Goal: Information Seeking & Learning: Learn about a topic

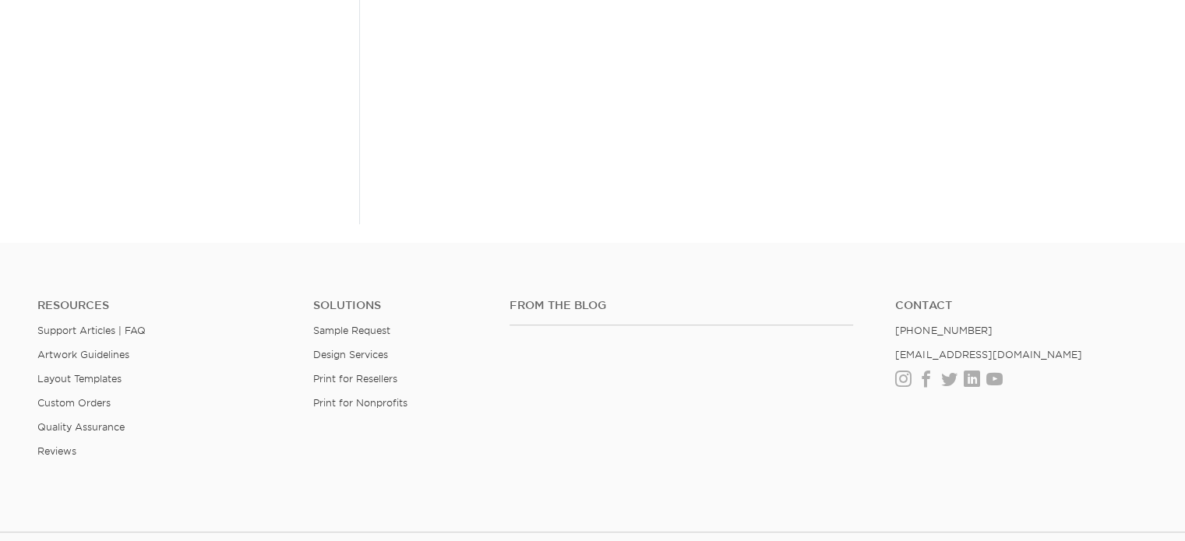
scroll to position [611, 0]
click at [1174, 370] on html "Resources Menu Search Products Account SIGN IN CREATE AN ACCOUNT forgot passwor…" at bounding box center [592, 43] width 1185 height 1309
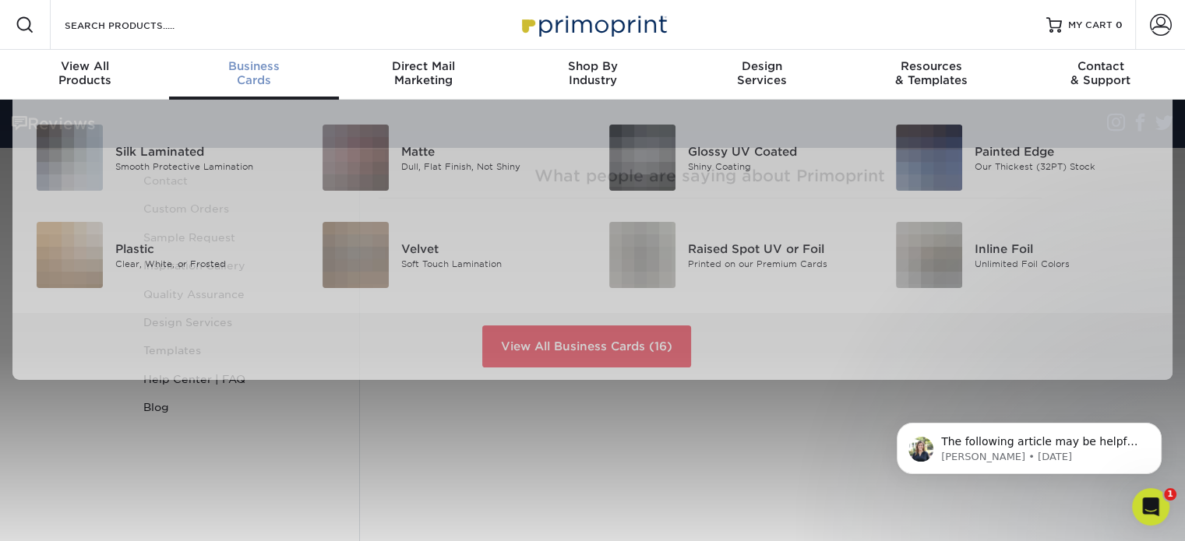
scroll to position [0, 0]
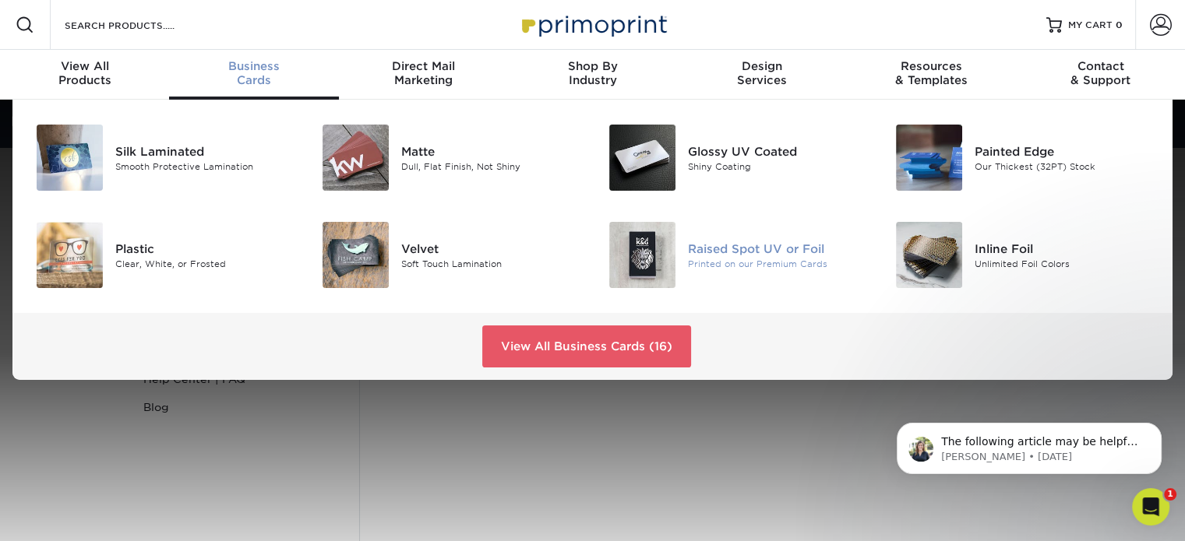
click at [684, 275] on div at bounding box center [641, 255] width 96 height 66
click at [662, 259] on img at bounding box center [642, 255] width 66 height 66
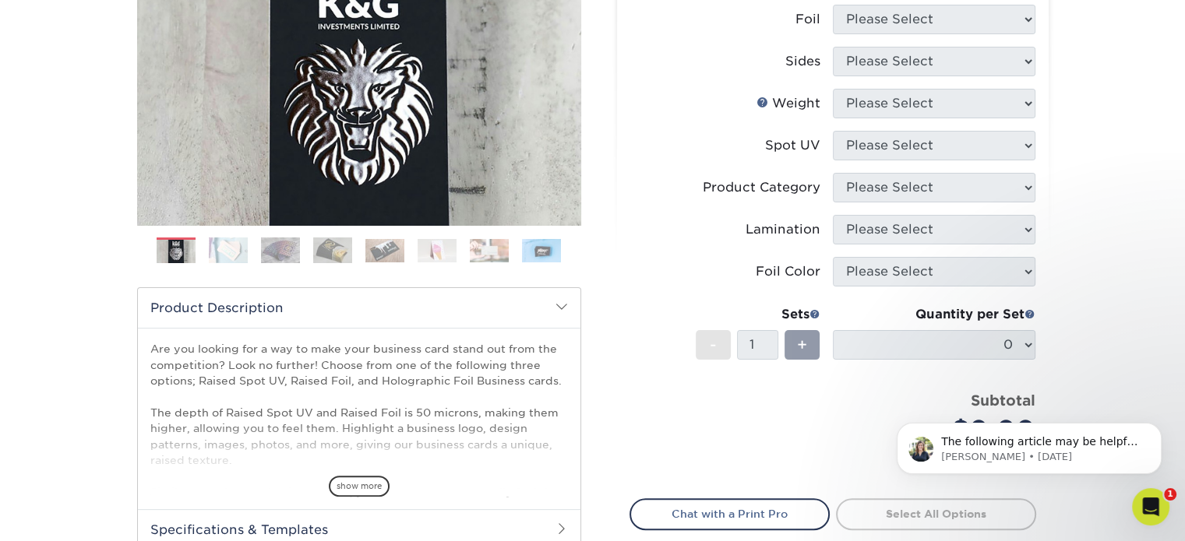
scroll to position [335, 0]
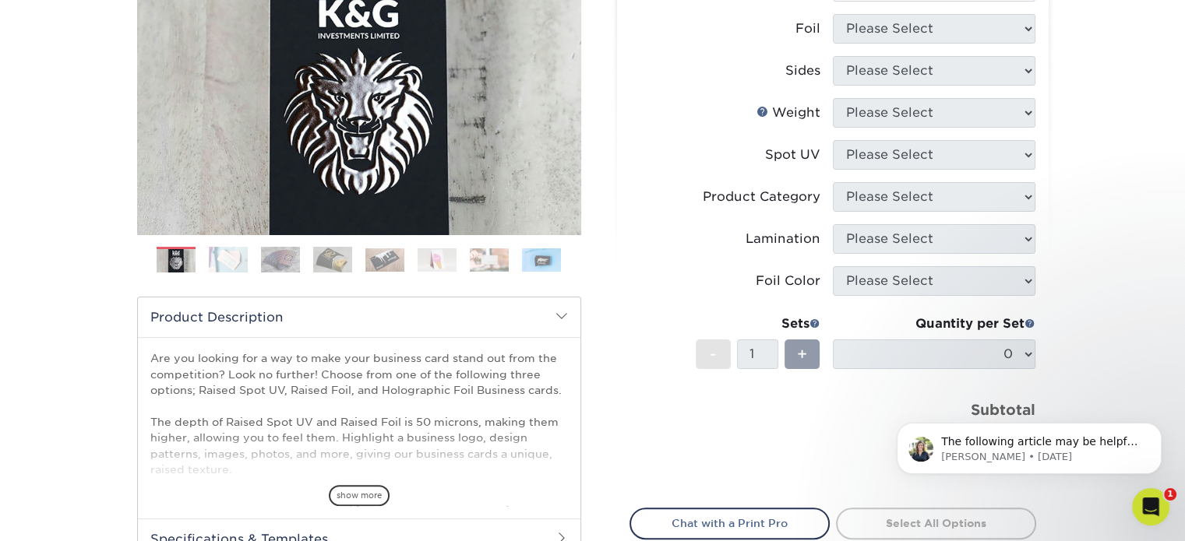
drag, startPoint x: 1191, startPoint y: 114, endPoint x: 1195, endPoint y: 230, distance: 116.1
click at [1184, 230] on html "Resources Menu Search Products Account SIGN IN CREATE AN ACCOUNT forgot passwor…" at bounding box center [592, 412] width 1185 height 1495
click at [334, 251] on img at bounding box center [332, 260] width 39 height 26
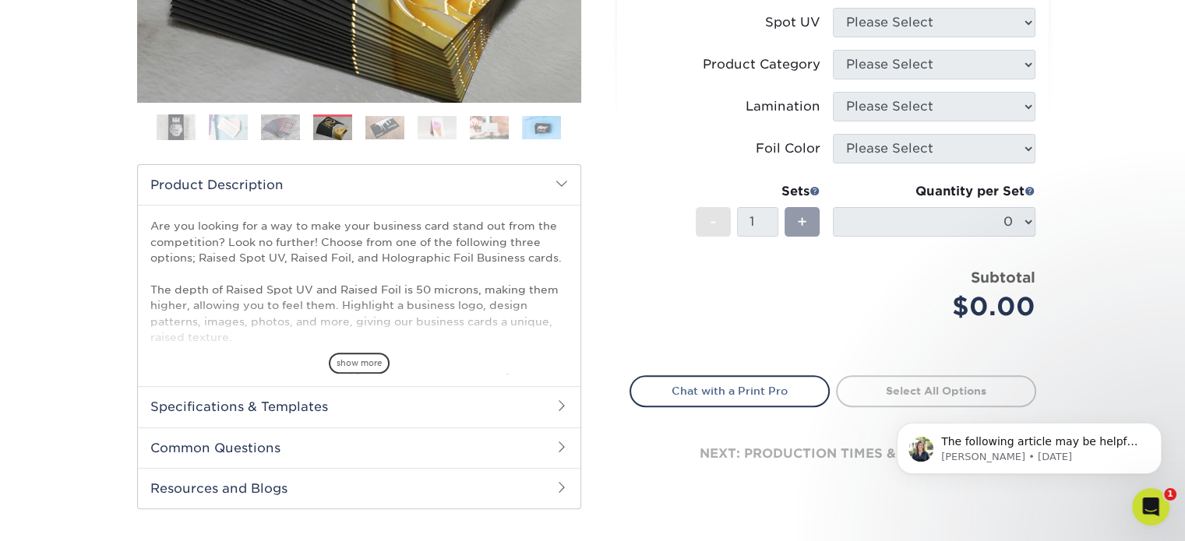
scroll to position [466, 0]
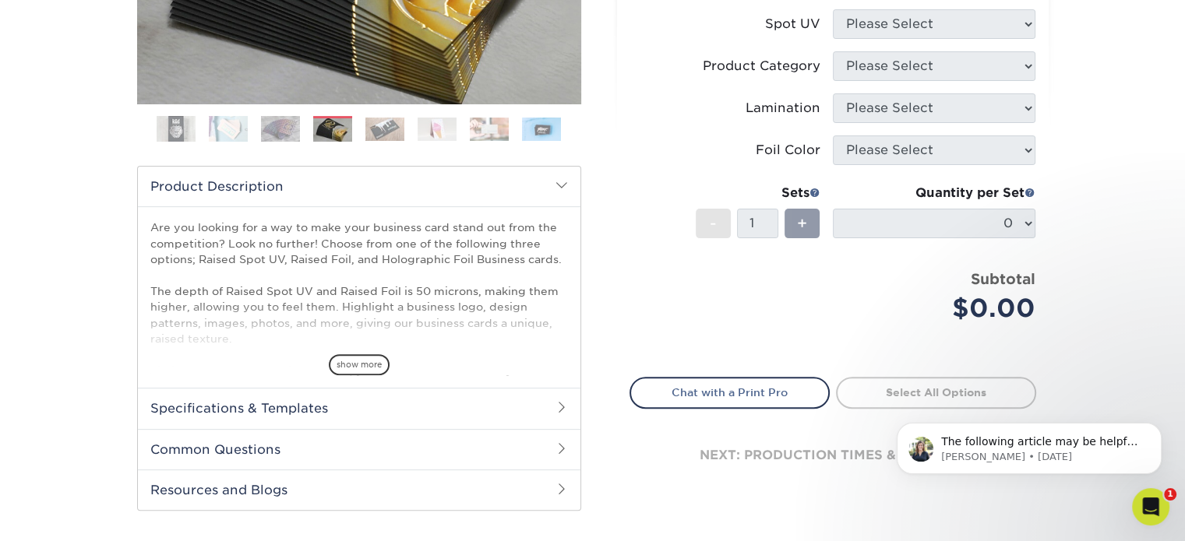
click at [563, 399] on h2 "Specifications & Templates" at bounding box center [359, 408] width 442 height 40
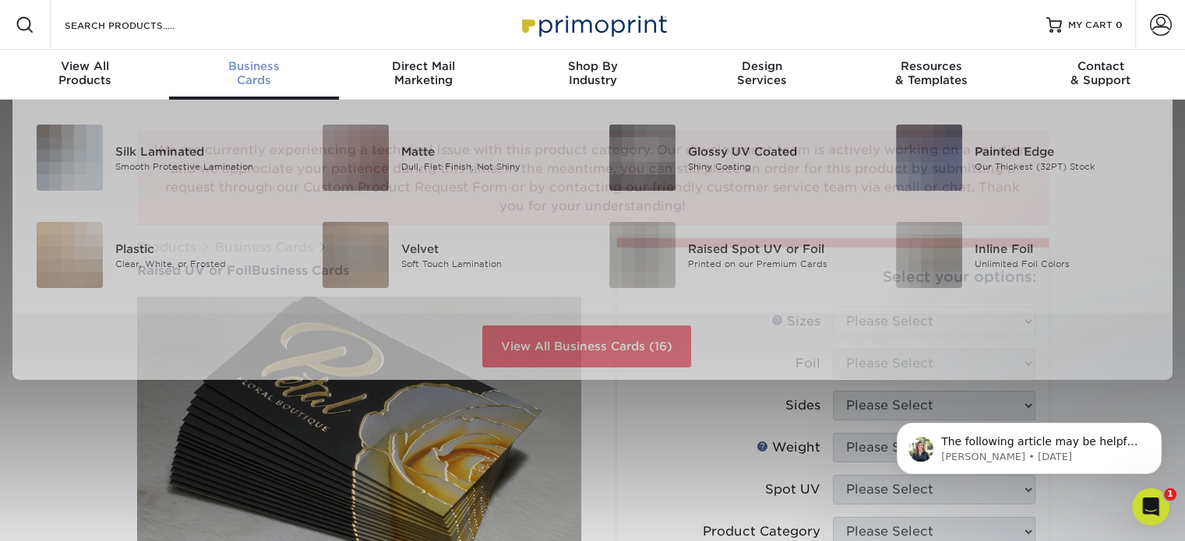
scroll to position [0, 0]
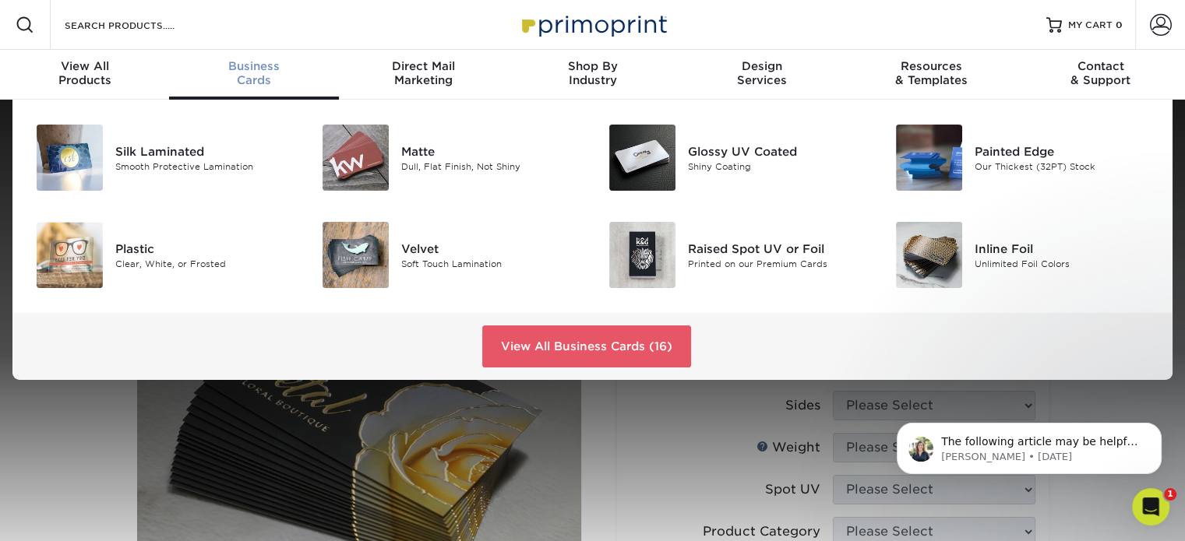
click at [254, 68] on span "Business" at bounding box center [253, 66] width 169 height 14
click at [741, 255] on div "Raised Spot UV or Foil" at bounding box center [777, 248] width 179 height 17
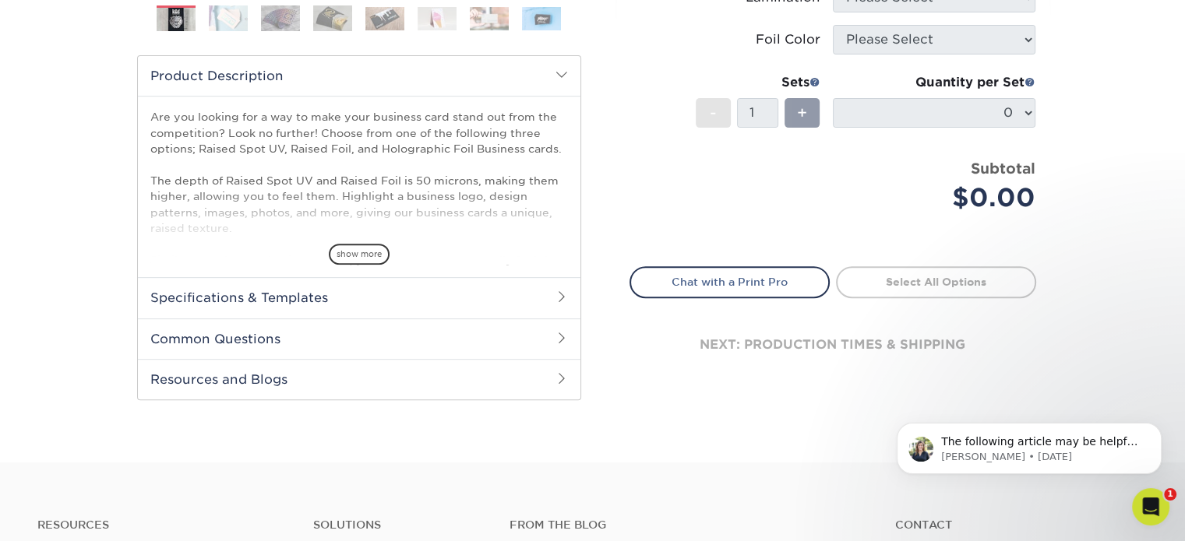
scroll to position [548, 0]
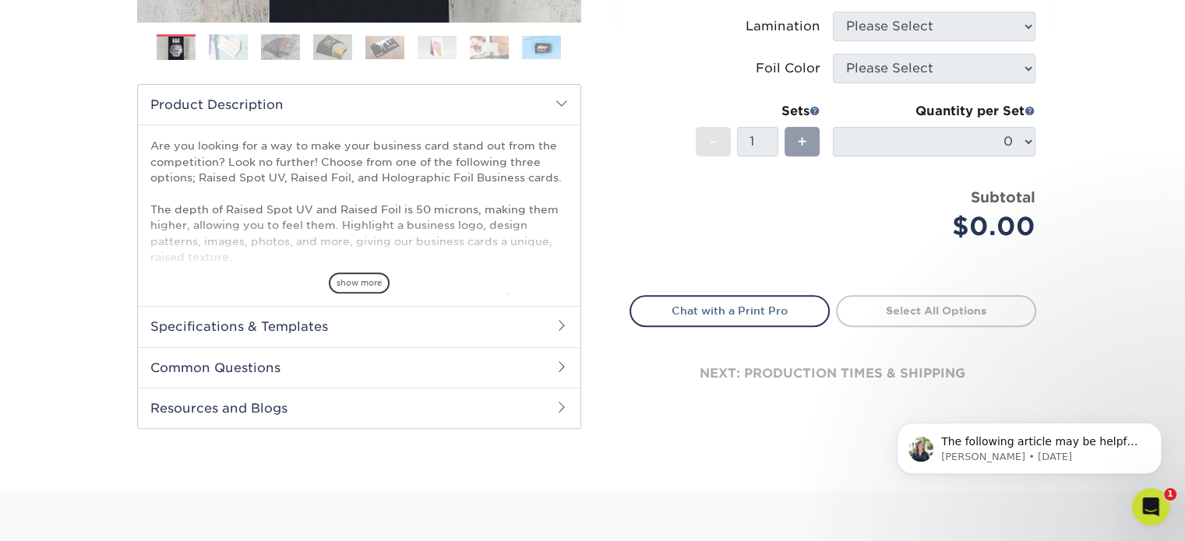
click at [540, 45] on img at bounding box center [541, 47] width 39 height 23
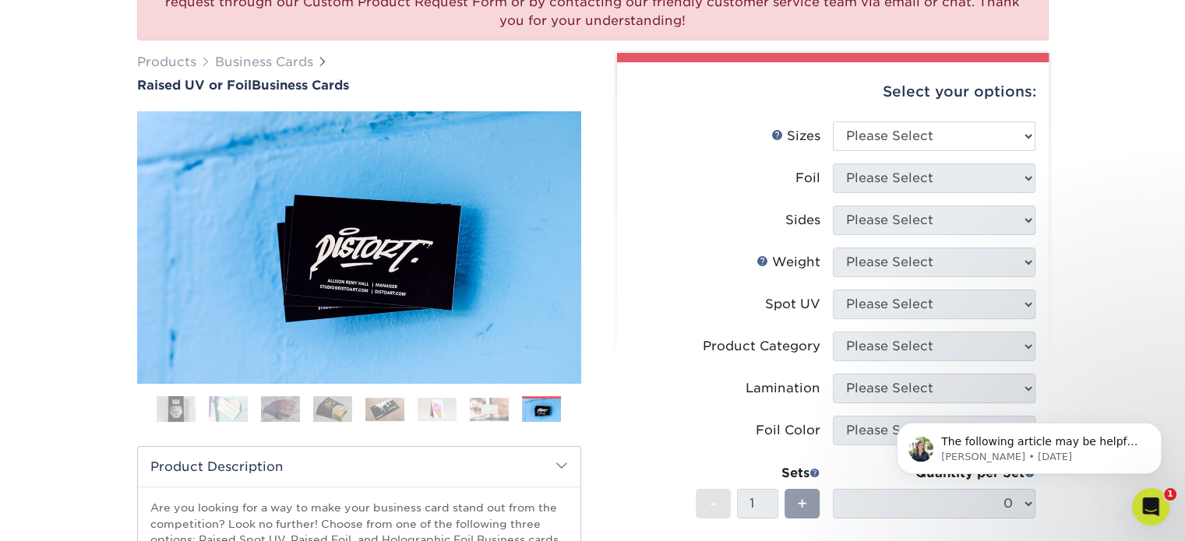
scroll to position [193, 0]
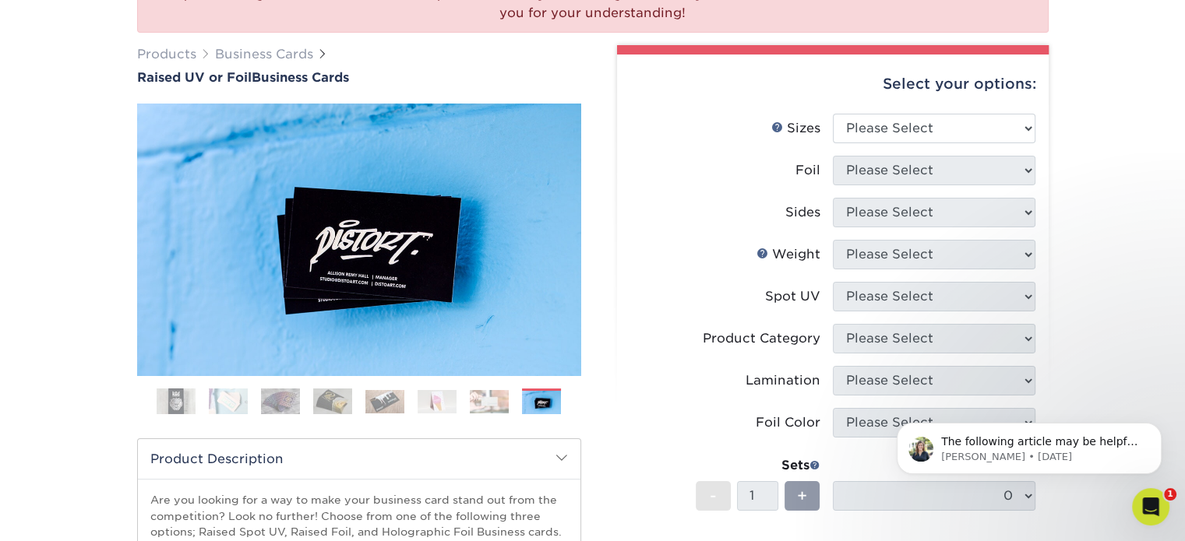
click at [481, 407] on img at bounding box center [489, 401] width 39 height 23
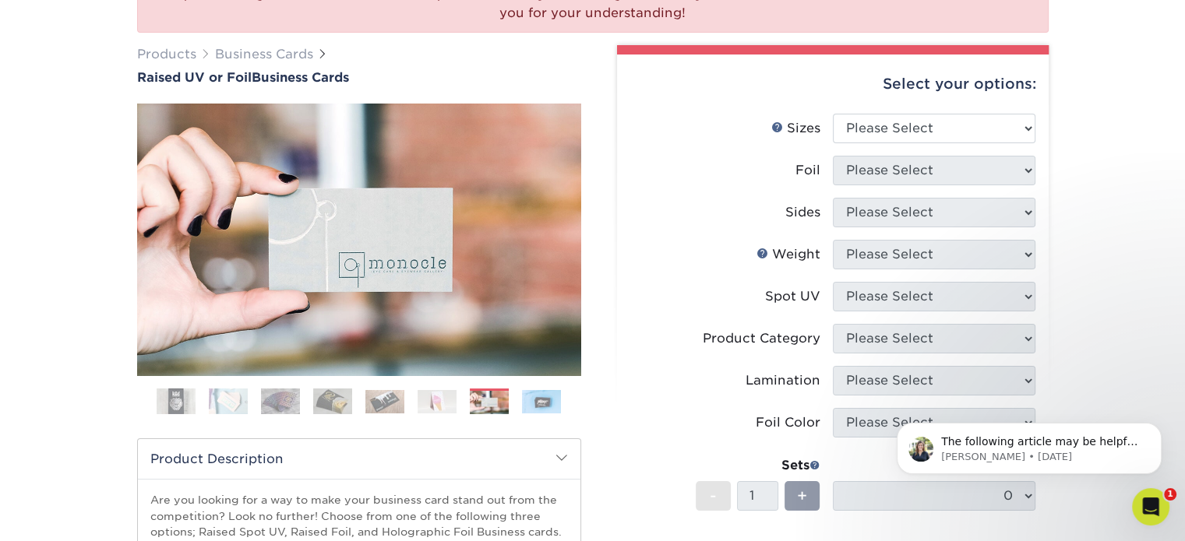
click at [418, 400] on img at bounding box center [436, 401] width 39 height 23
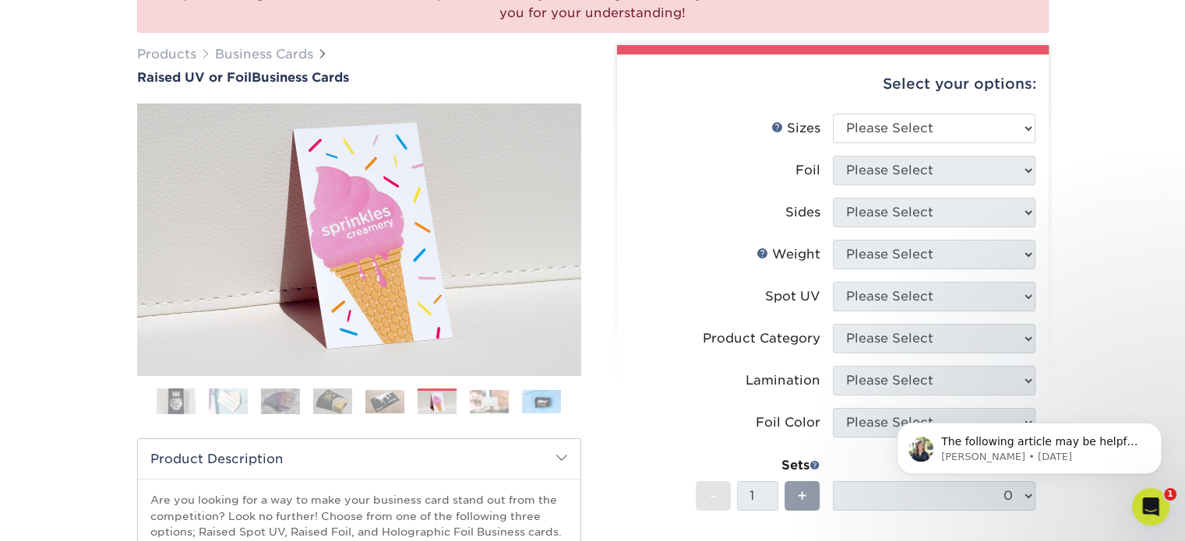
click at [385, 398] on img at bounding box center [384, 401] width 39 height 23
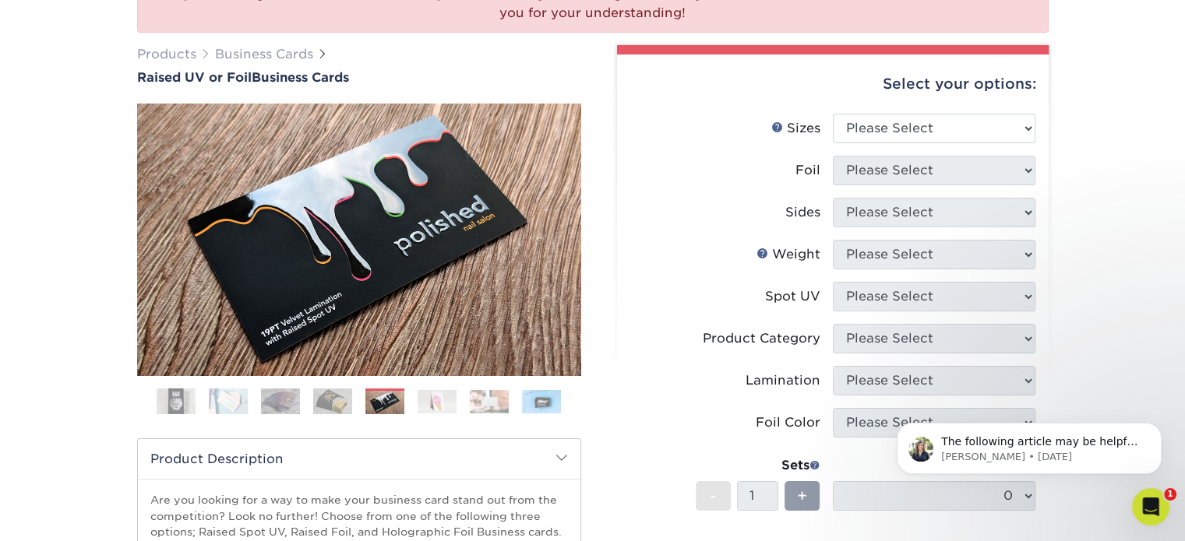
click at [350, 400] on img at bounding box center [332, 402] width 39 height 26
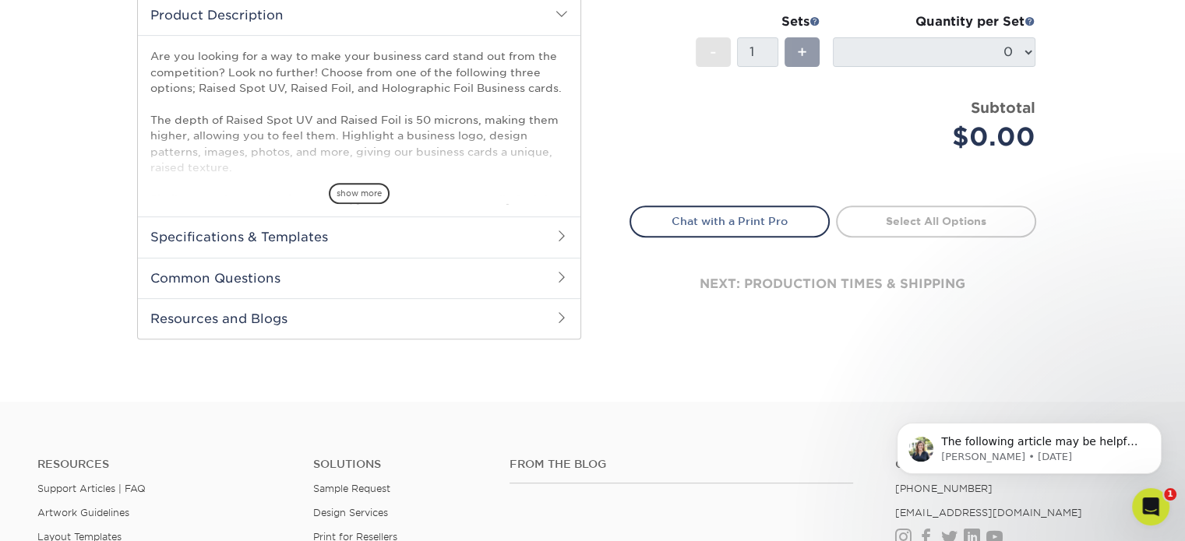
scroll to position [617, 0]
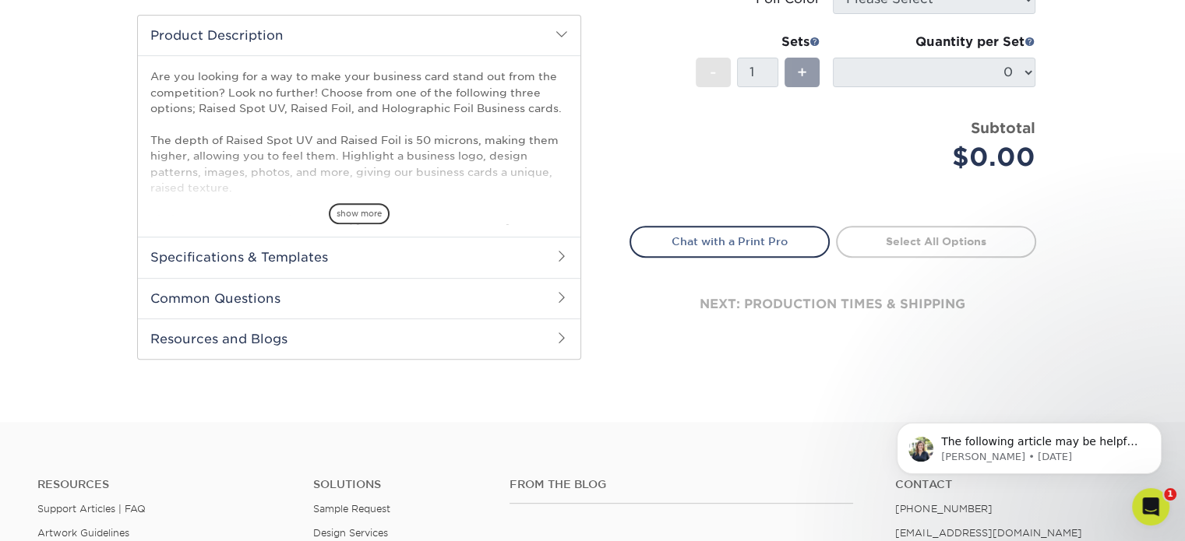
click at [547, 333] on h2 "Resources and Blogs" at bounding box center [359, 339] width 442 height 40
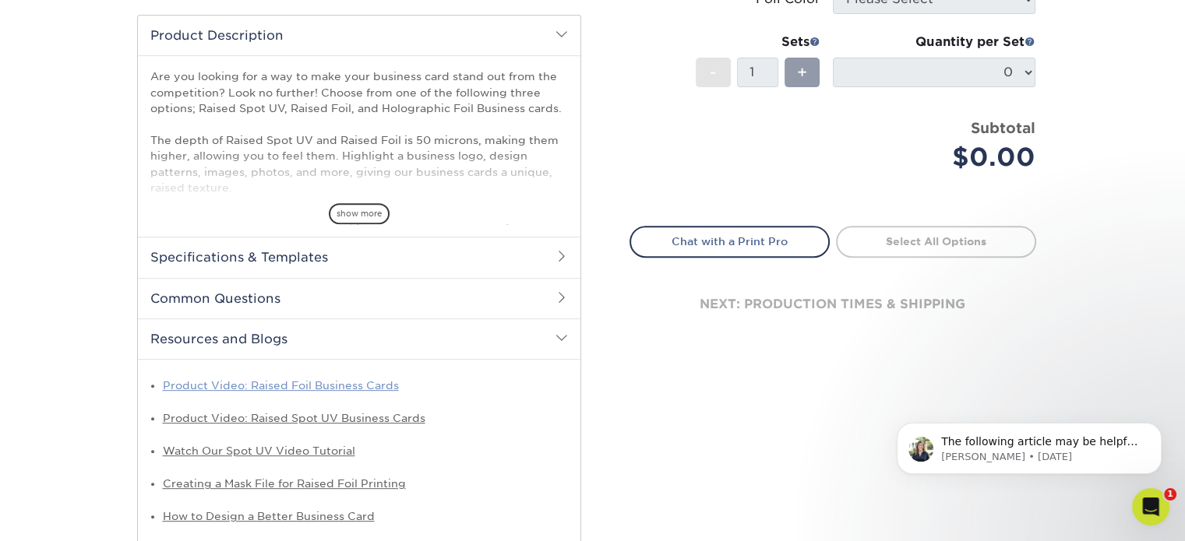
click at [372, 383] on link "Product Video: Raised Foil Business Cards" at bounding box center [281, 385] width 236 height 12
click at [562, 292] on span at bounding box center [561, 297] width 12 height 12
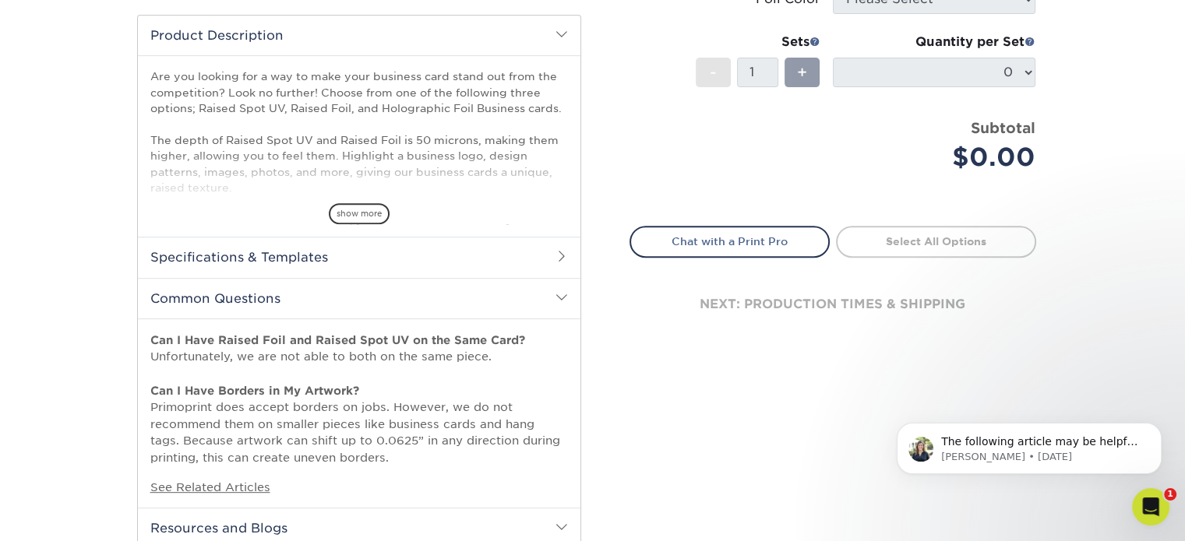
click at [556, 245] on h2 "Specifications & Templates" at bounding box center [359, 257] width 442 height 40
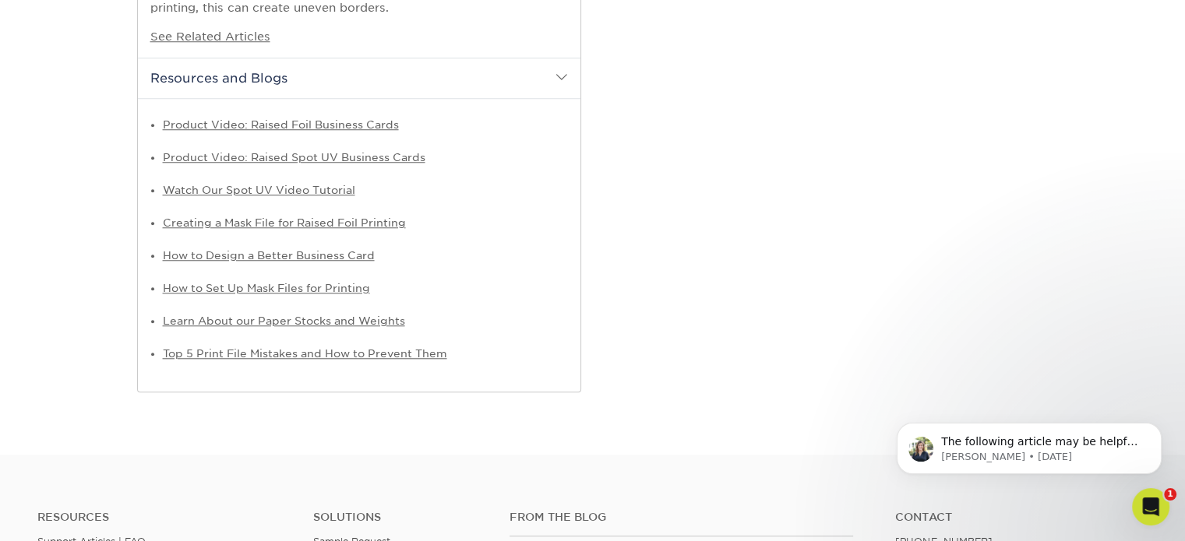
scroll to position [1357, 0]
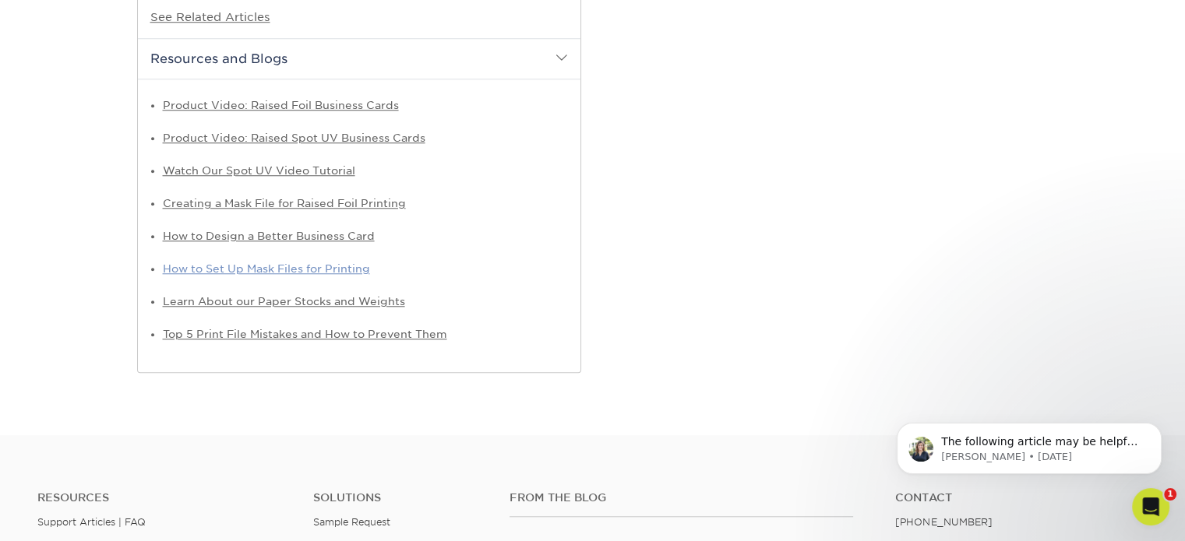
click at [342, 264] on link "How to Set Up Mask Files for Printing" at bounding box center [266, 268] width 207 height 12
click at [338, 303] on link "Learn About our Paper Stocks and Weights" at bounding box center [284, 301] width 242 height 12
click at [295, 333] on link "Top 5 Print File Mistakes and How to Prevent Them" at bounding box center [305, 334] width 284 height 12
click at [320, 103] on link "Product Video: Raised Foil Business Cards" at bounding box center [281, 105] width 236 height 12
click at [334, 133] on link "Product Video: Raised Spot UV Business Cards" at bounding box center [294, 138] width 262 height 12
